Goal: Task Accomplishment & Management: Manage account settings

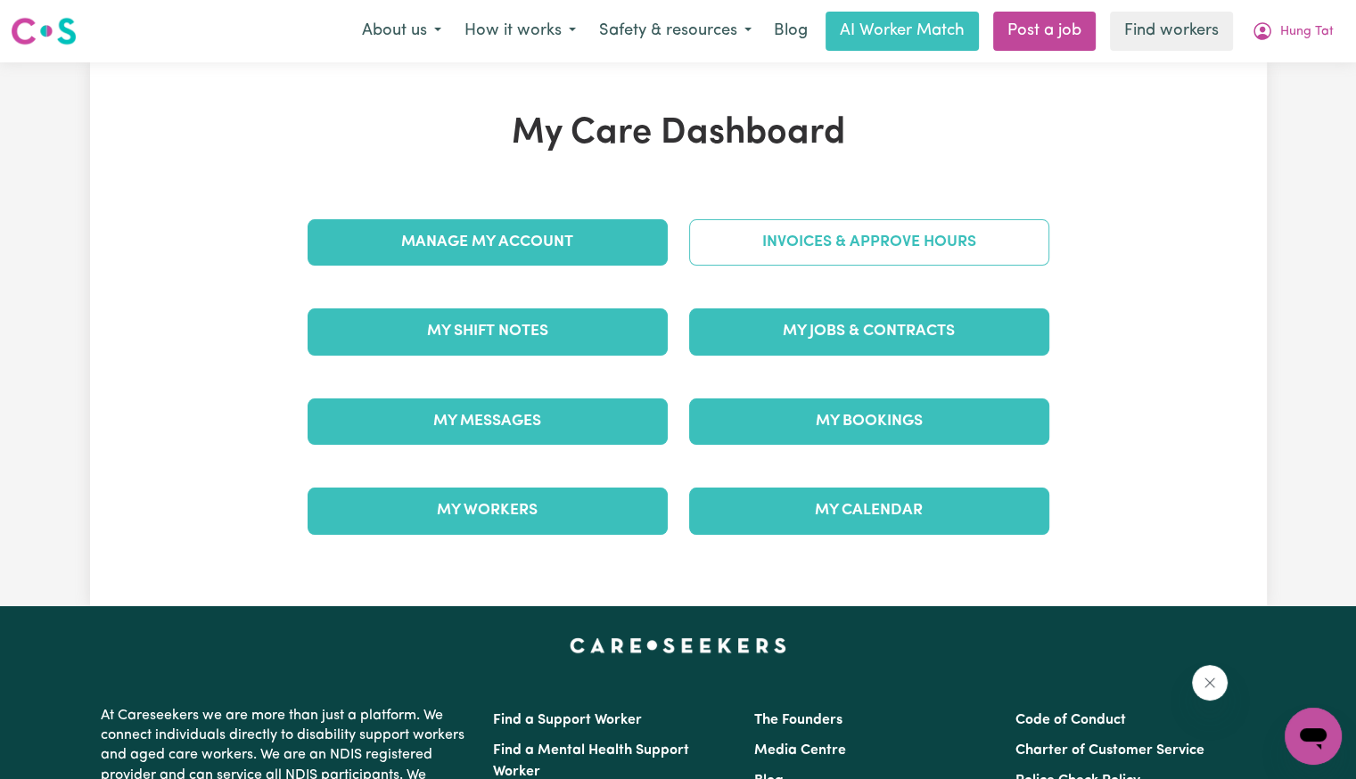
click at [748, 226] on link "Invoices & Approve Hours" at bounding box center [869, 242] width 360 height 46
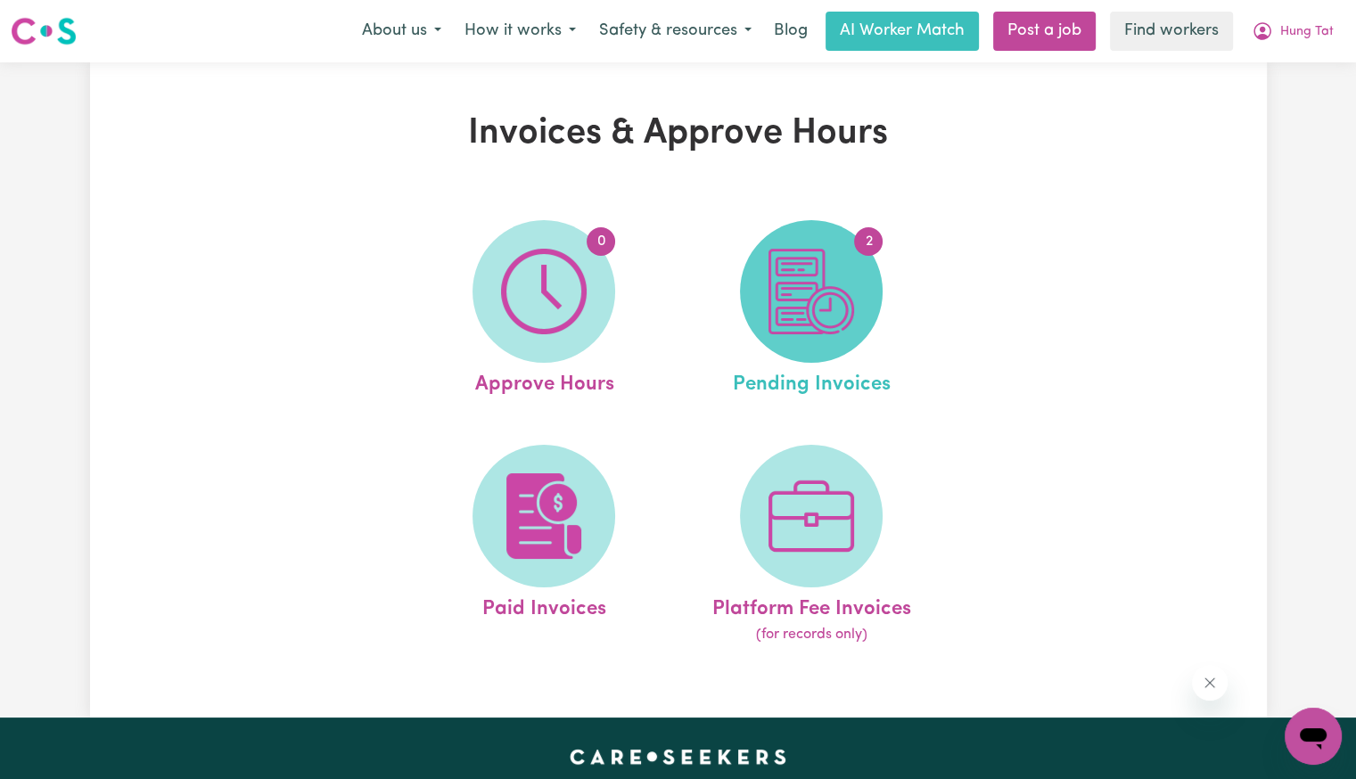
click at [820, 304] on img at bounding box center [812, 292] width 86 height 86
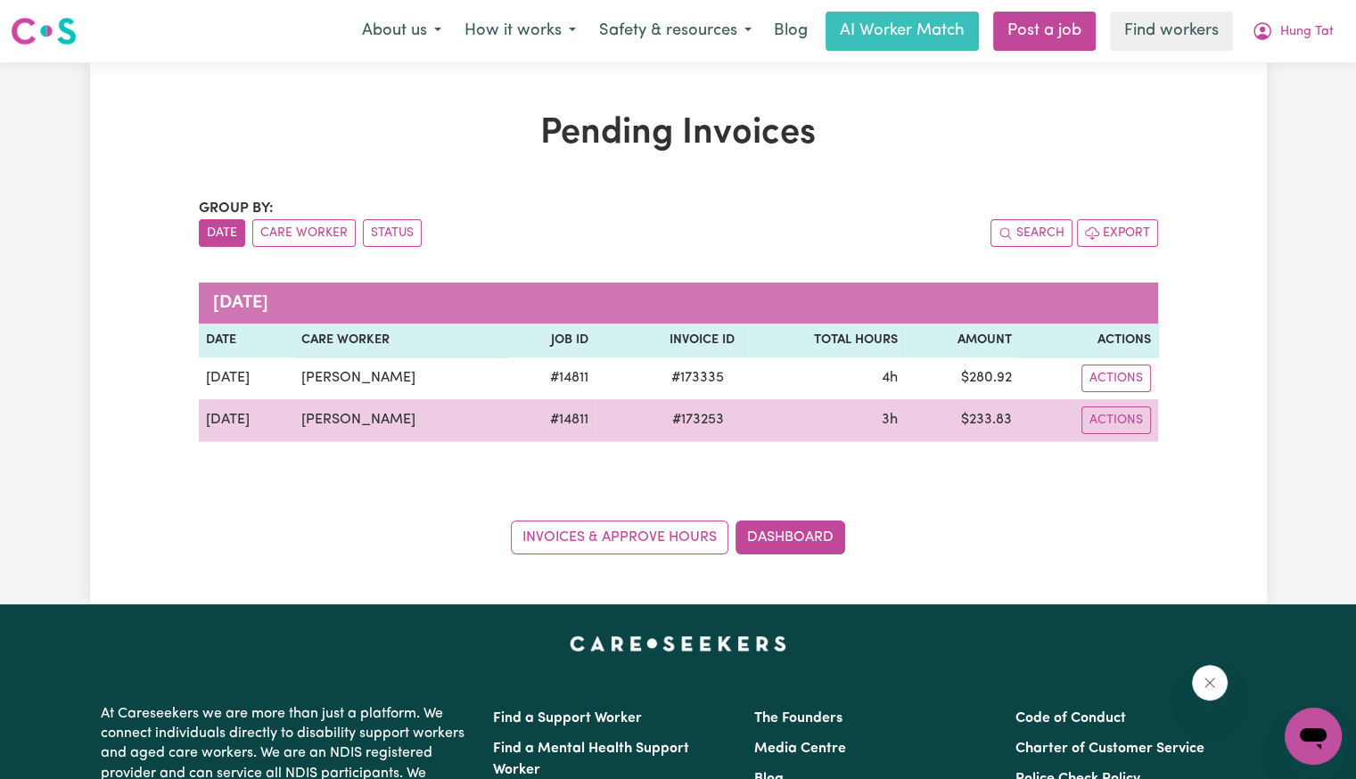
click at [697, 419] on span "# 173253" at bounding box center [698, 419] width 73 height 21
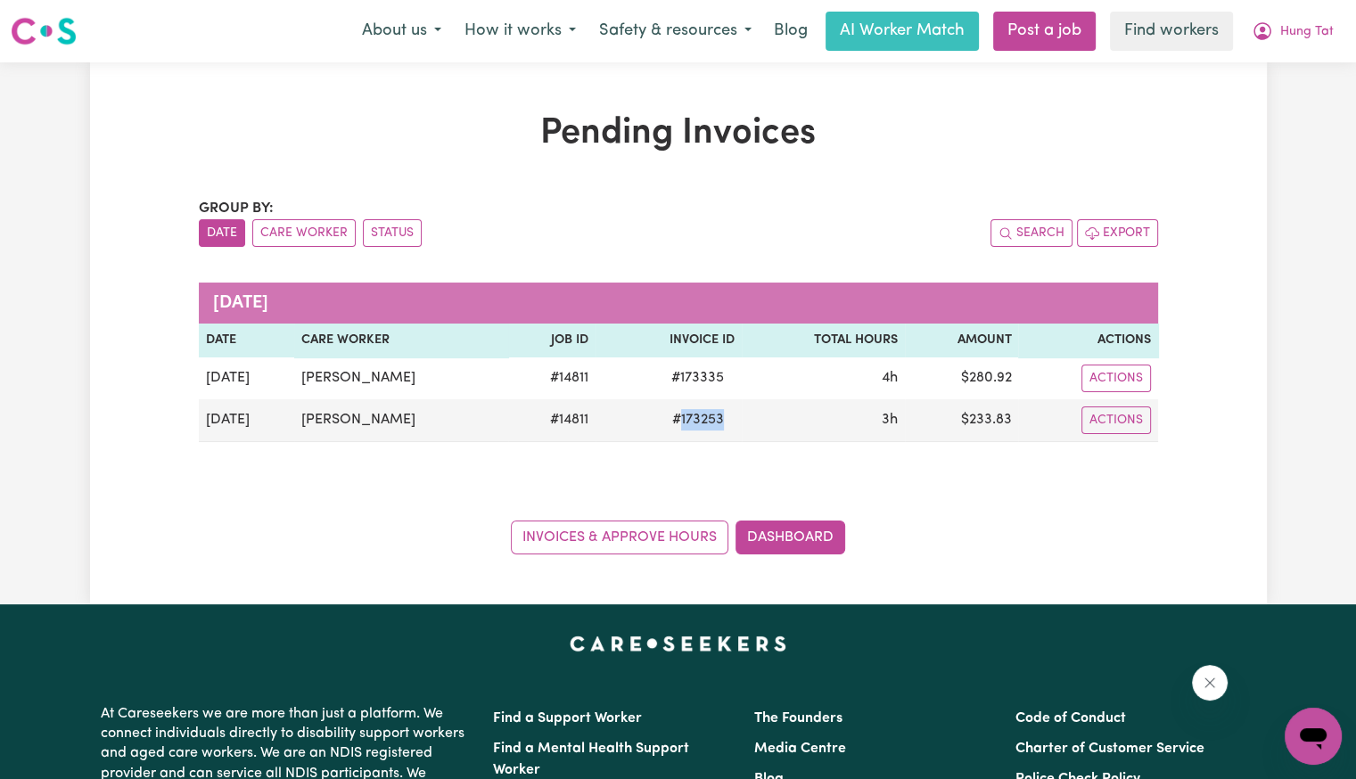
copy span "173253"
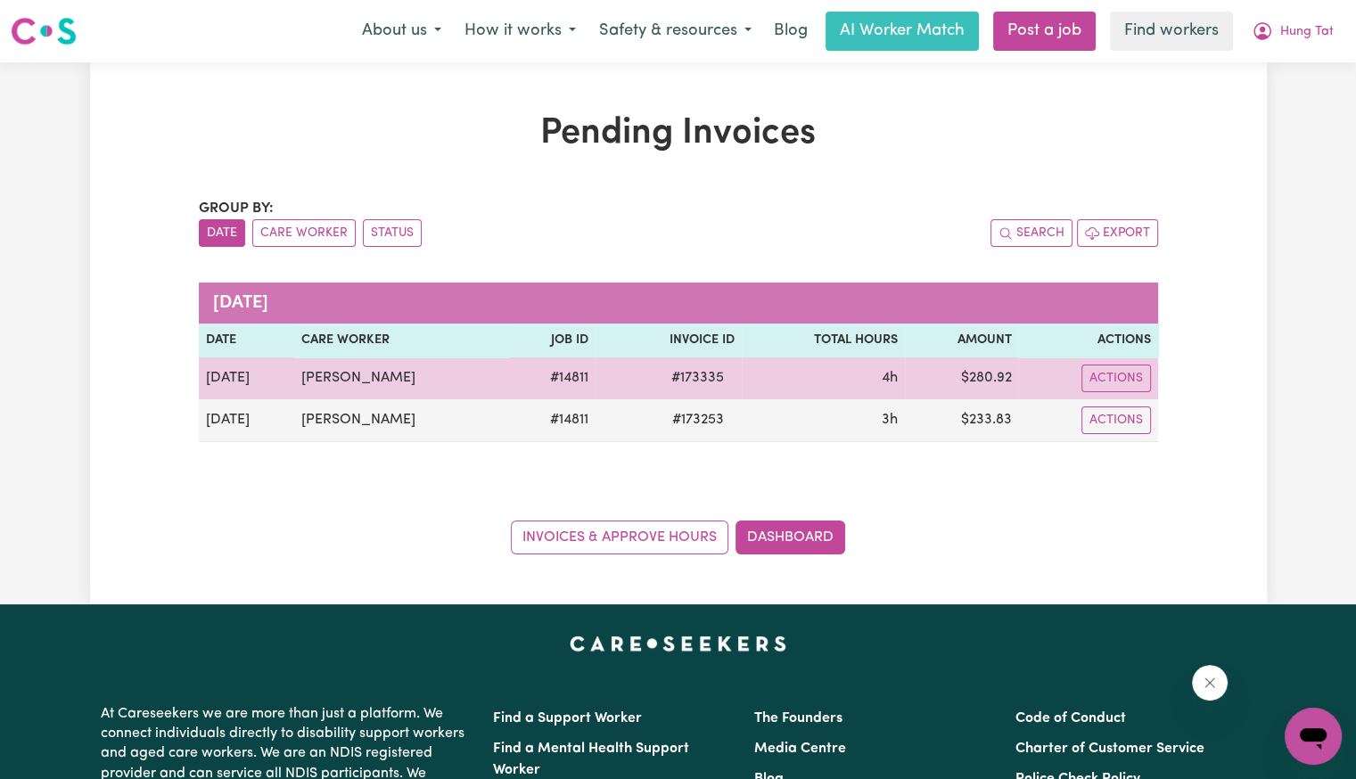
click at [688, 379] on span "# 173335" at bounding box center [698, 377] width 74 height 21
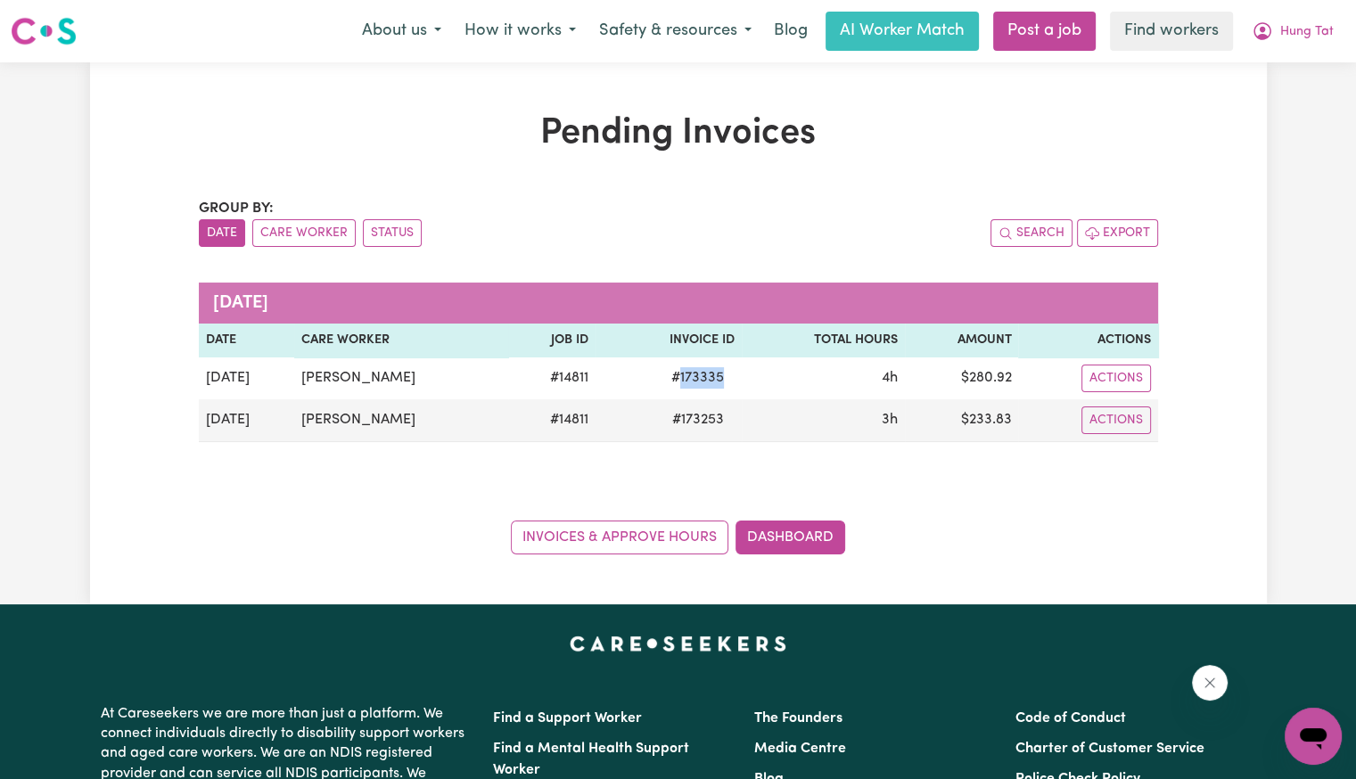
copy span "173335"
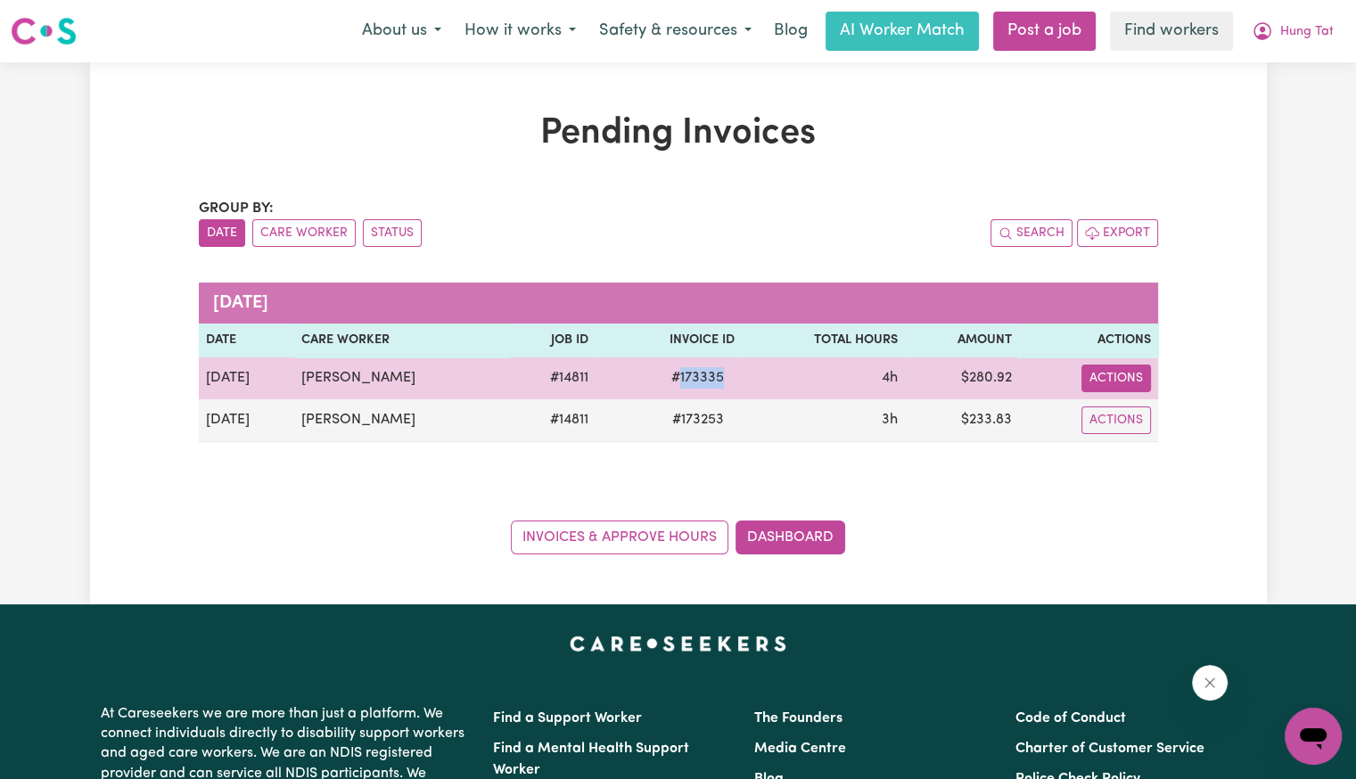
click at [1091, 377] on button "Actions" at bounding box center [1117, 379] width 70 height 28
click at [1101, 425] on icon "Download invoice #173335" at bounding box center [1108, 420] width 14 height 14
